Goal: Task Accomplishment & Management: Use online tool/utility

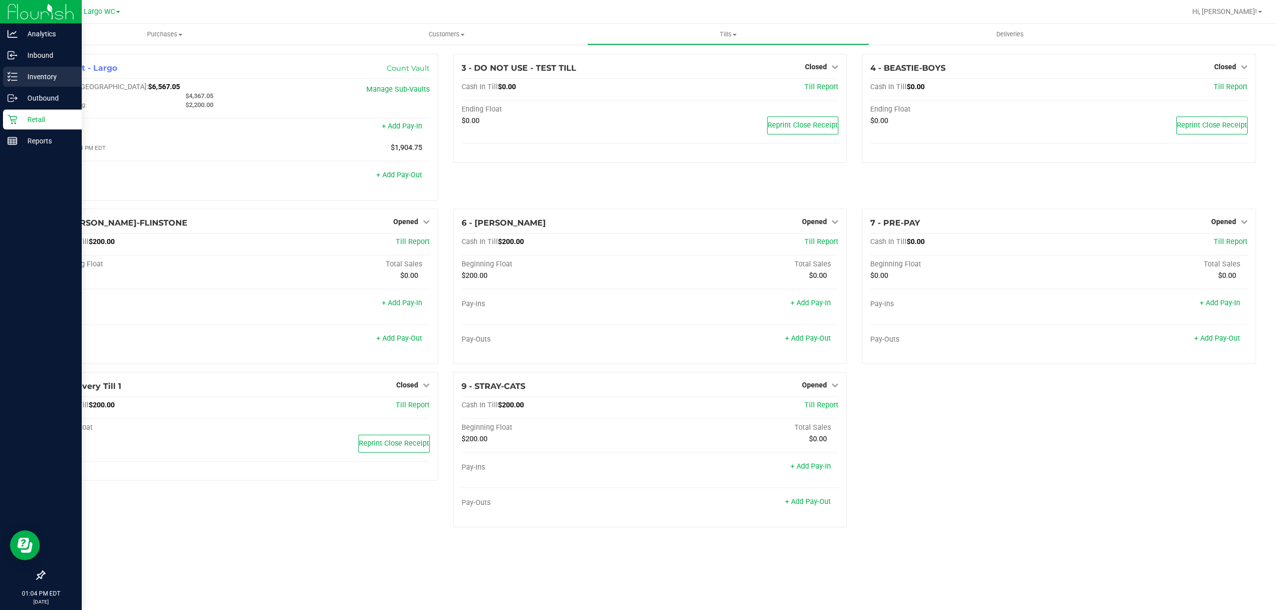
click at [40, 73] on p "Inventory" at bounding box center [47, 77] width 60 height 12
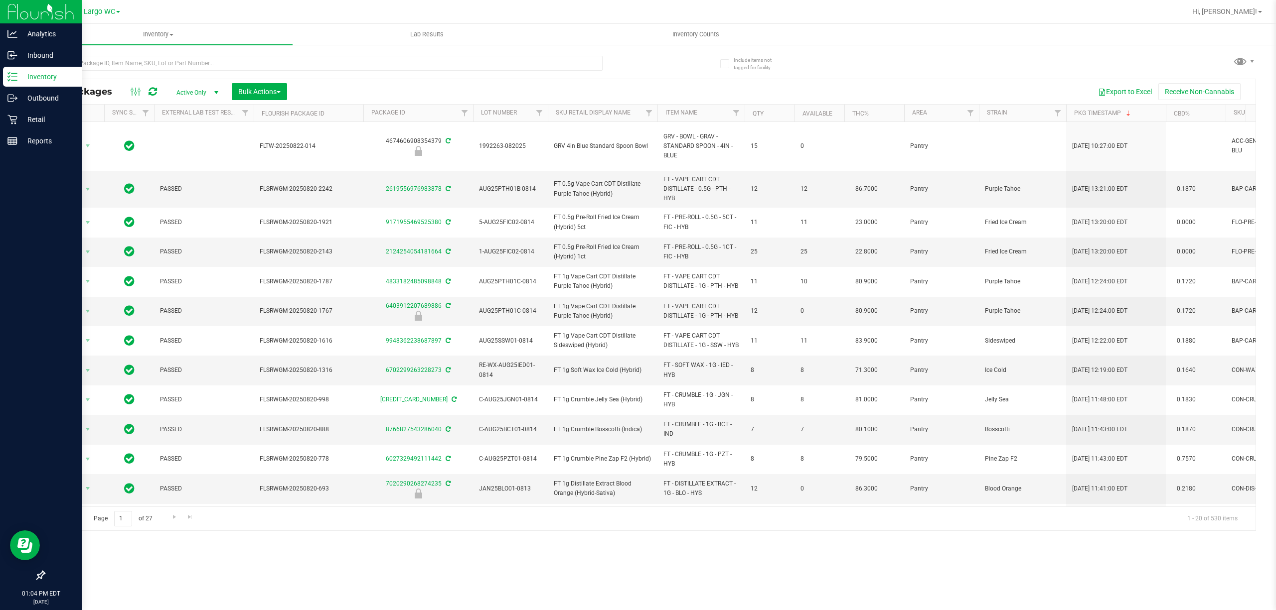
click at [213, 89] on span "select" at bounding box center [216, 93] width 8 height 8
click at [194, 137] on li "Locked" at bounding box center [195, 139] width 54 height 15
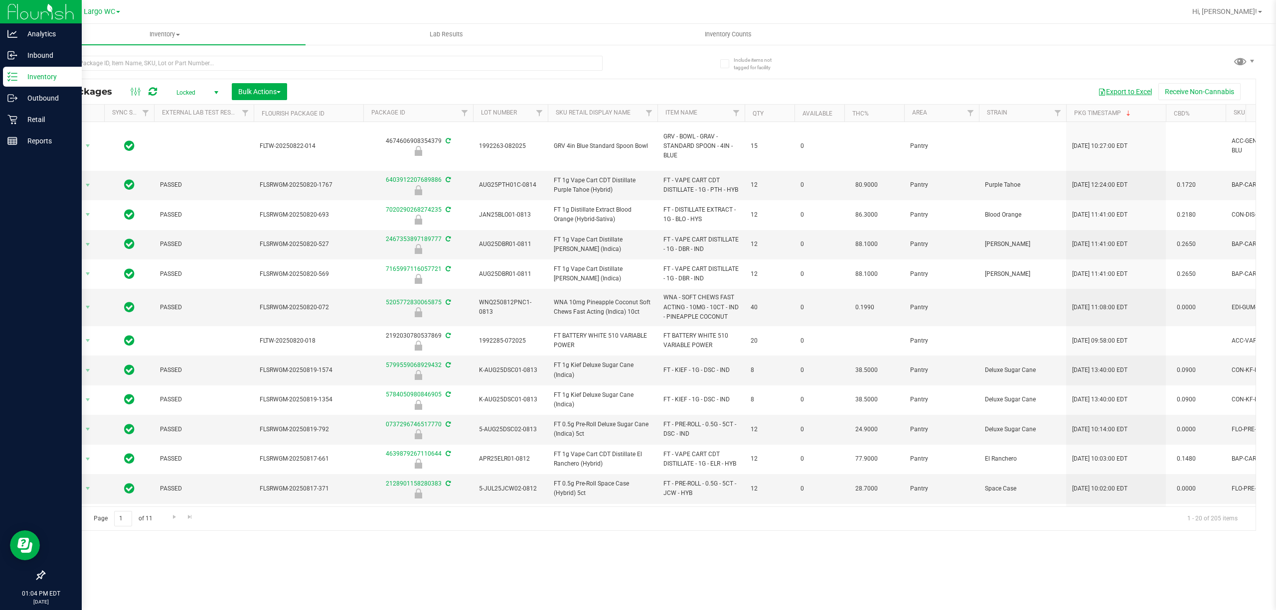
click at [1120, 92] on button "Export to Excel" at bounding box center [1124, 91] width 67 height 17
click at [675, 116] on link "Item Name" at bounding box center [681, 112] width 32 height 7
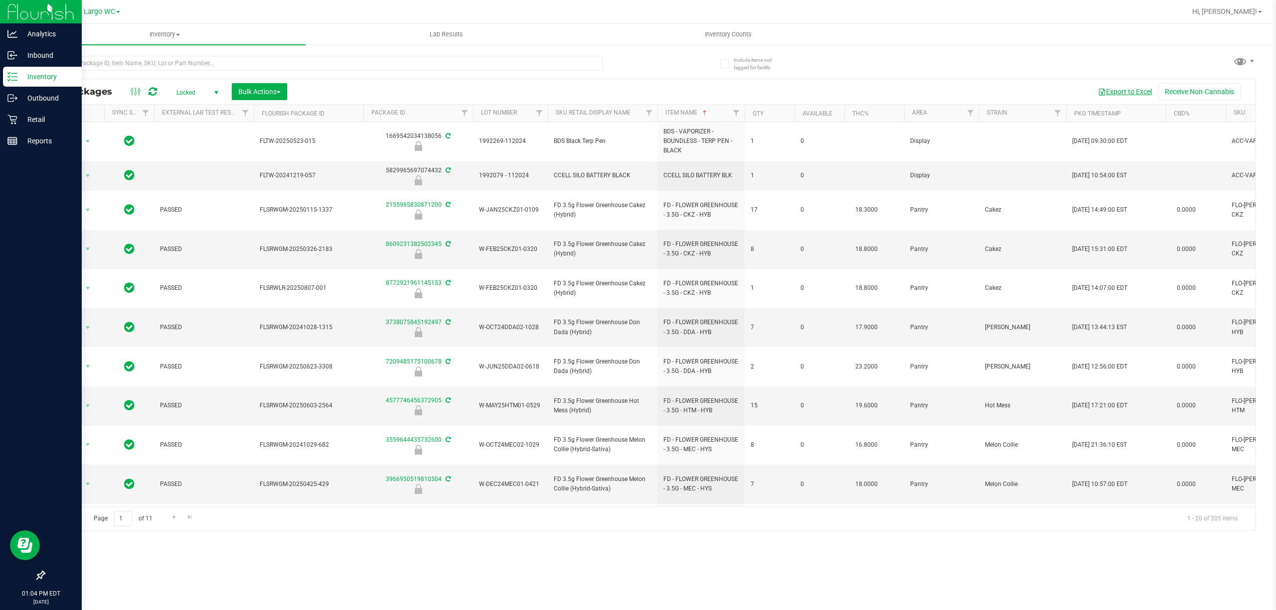
click at [1125, 92] on button "Export to Excel" at bounding box center [1124, 91] width 67 height 17
click at [347, 40] on uib-tab-heading "Lab Results" at bounding box center [446, 34] width 281 height 20
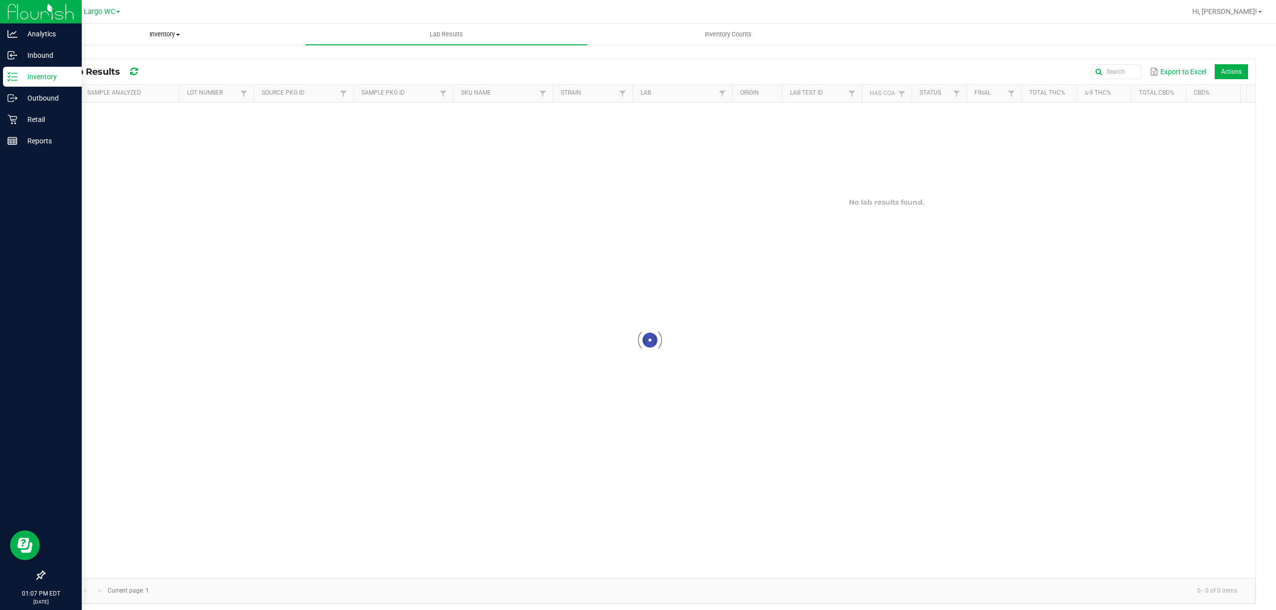
click at [187, 32] on span "Inventory" at bounding box center [164, 34] width 281 height 9
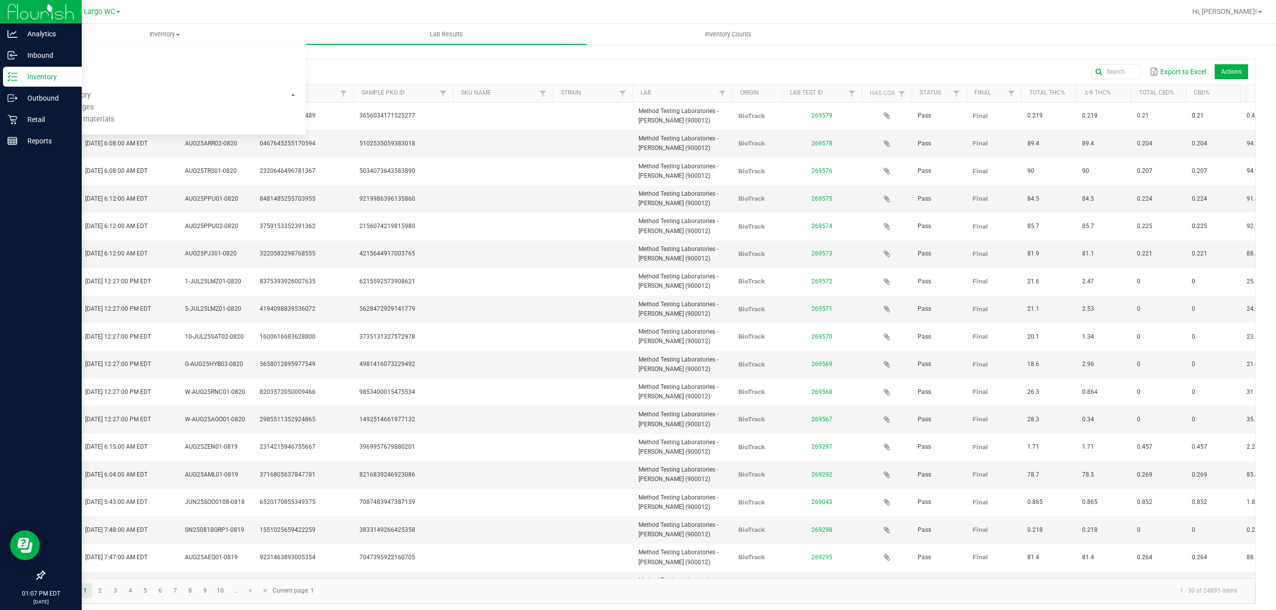
click at [13, 73] on line at bounding box center [13, 73] width 5 height 0
